Goal: Find specific page/section: Find specific page/section

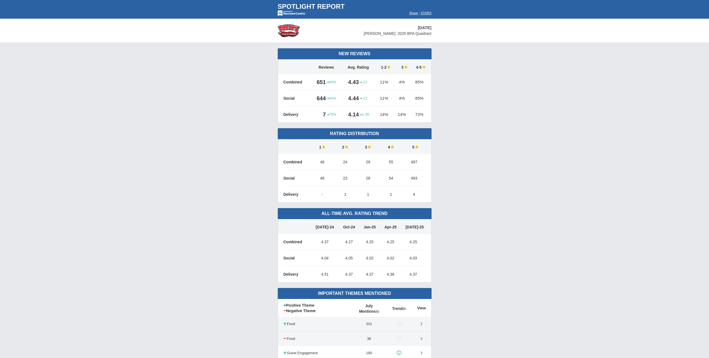
click at [375, 34] on span "[PERSON_NAME]: 2025 BPA Quadrant" at bounding box center [398, 33] width 68 height 4
click at [496, 57] on td "New Reviews 64%" at bounding box center [354, 165] width 709 height 245
click at [438, 37] on td "[DATE] [PERSON_NAME]: 2025 BPA Quadrant" at bounding box center [354, 31] width 709 height 24
drag, startPoint x: 551, startPoint y: 79, endPoint x: 549, endPoint y: 66, distance: 13.3
click at [549, 66] on td "New Reviews 64%" at bounding box center [354, 165] width 709 height 245
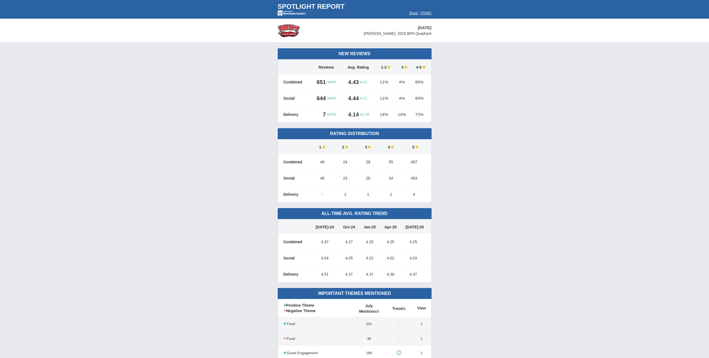
click at [477, 83] on td "New Reviews 64%" at bounding box center [354, 165] width 709 height 245
click at [373, 33] on td "[DATE] [PERSON_NAME]: 2025 BPA Quadrant" at bounding box center [376, 31] width 122 height 24
drag, startPoint x: 373, startPoint y: 34, endPoint x: 397, endPoint y: 36, distance: 23.4
click at [397, 36] on td "[DATE] [PERSON_NAME]: 2025 BPA Quadrant" at bounding box center [376, 31] width 122 height 24
click at [399, 34] on span "[PERSON_NAME]: 2025 BPA Quadrant" at bounding box center [398, 33] width 68 height 4
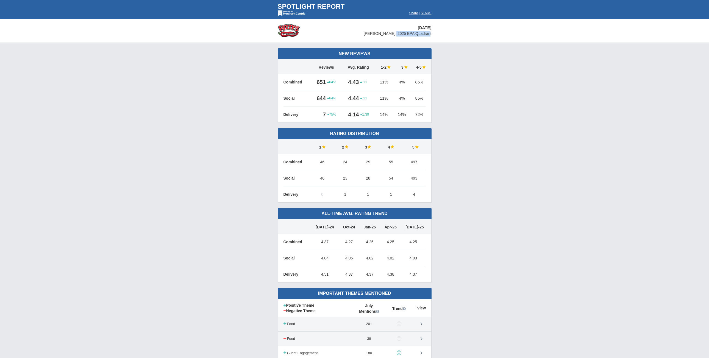
drag, startPoint x: 397, startPoint y: 34, endPoint x: 436, endPoint y: 35, distance: 39.0
click at [434, 34] on td "[DATE] [PERSON_NAME]: 2025 BPA Quadrant" at bounding box center [376, 31] width 122 height 24
click at [465, 67] on td "New Reviews 64%" at bounding box center [354, 165] width 709 height 245
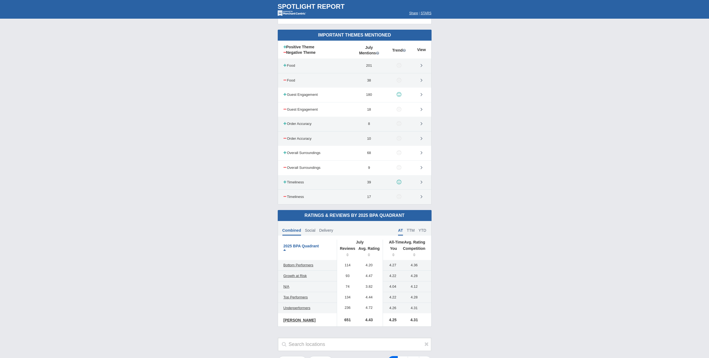
scroll to position [247, 0]
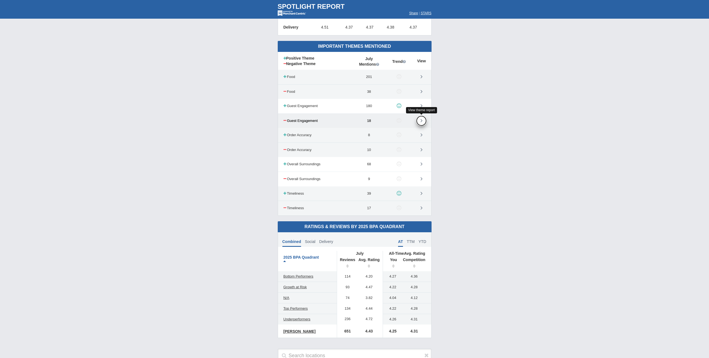
click at [420, 121] on link at bounding box center [421, 121] width 10 height 10
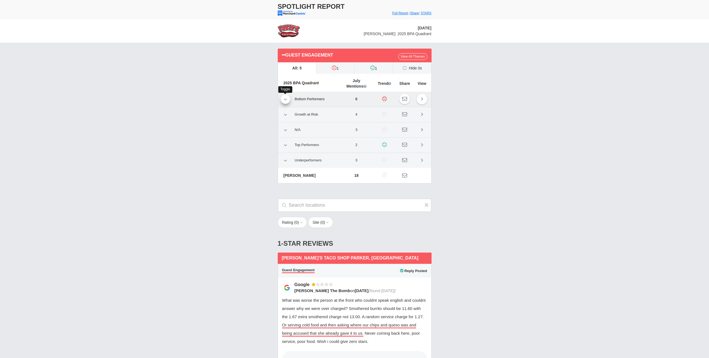
click at [284, 100] on icon at bounding box center [285, 99] width 3 height 5
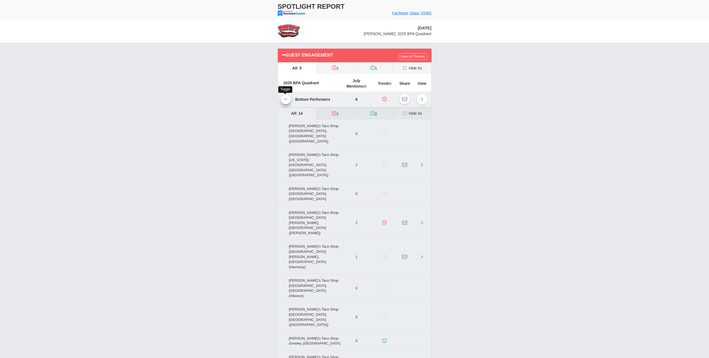
click at [283, 100] on link at bounding box center [286, 99] width 10 height 9
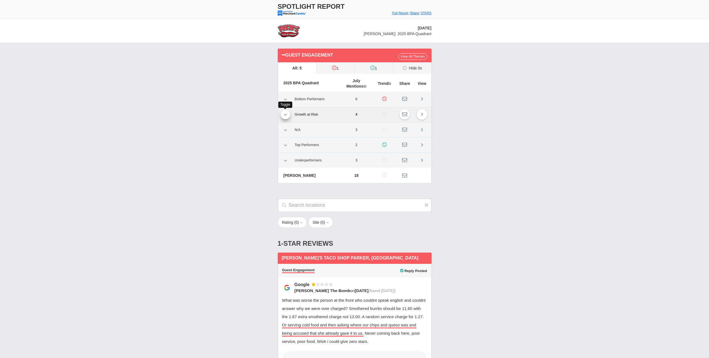
click at [284, 113] on icon at bounding box center [285, 114] width 3 height 5
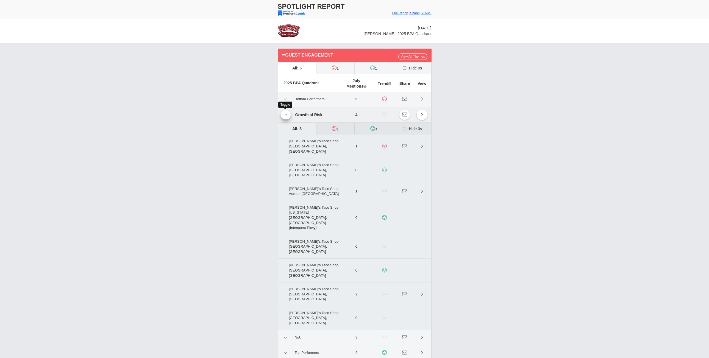
click at [284, 113] on icon at bounding box center [285, 114] width 3 height 5
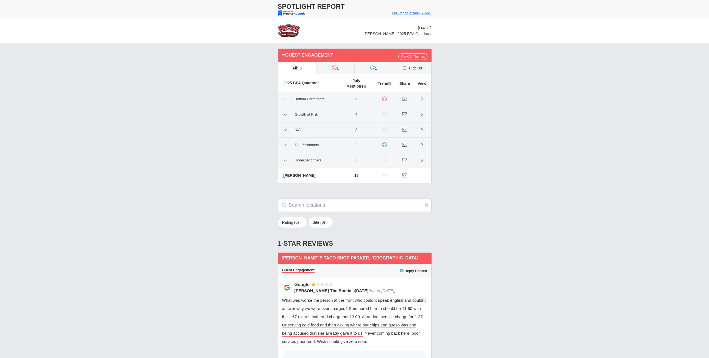
click at [183, 118] on div "Guest Engagement View All Themes All: 5 1" at bounding box center [354, 118] width 709 height 151
click at [282, 99] on link at bounding box center [285, 99] width 9 height 9
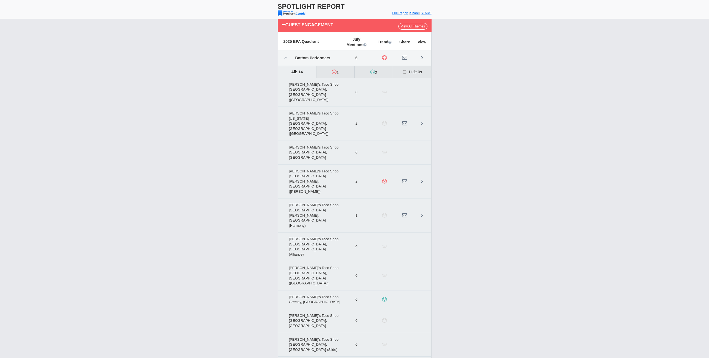
scroll to position [55, 0]
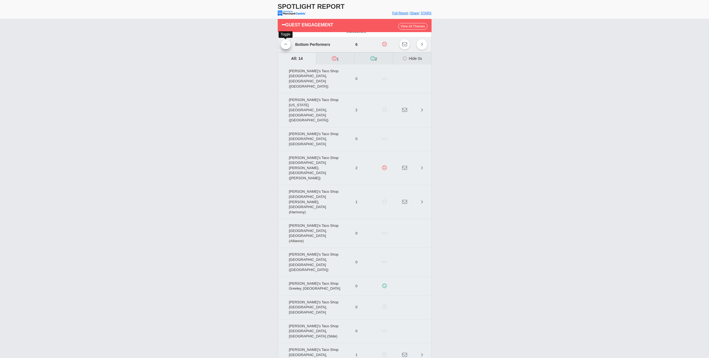
click at [282, 48] on link at bounding box center [286, 44] width 10 height 9
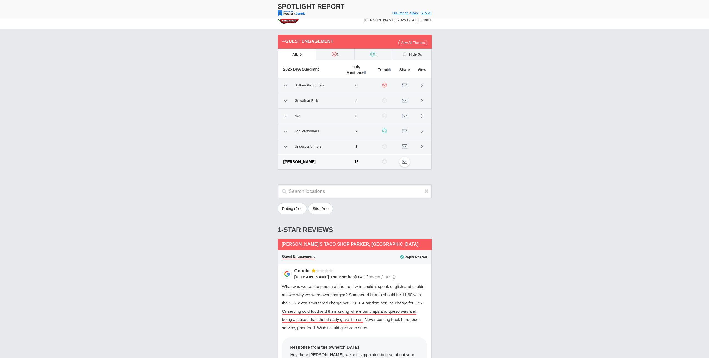
scroll to position [0, 0]
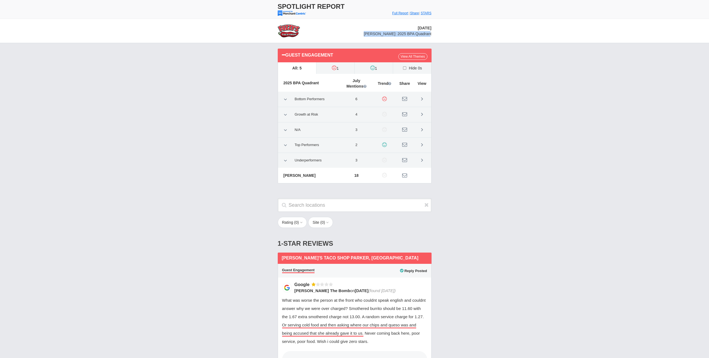
drag, startPoint x: 375, startPoint y: 35, endPoint x: 436, endPoint y: 33, distance: 61.3
click at [436, 33] on td "[DATE] [PERSON_NAME]: 2025 BPA Quadrant" at bounding box center [376, 31] width 122 height 24
click at [461, 74] on div "Guest Engagement View All Themes All: 5 1" at bounding box center [354, 118] width 709 height 151
click at [409, 56] on link "View All Themes" at bounding box center [412, 56] width 29 height 7
